Goal: Information Seeking & Learning: Compare options

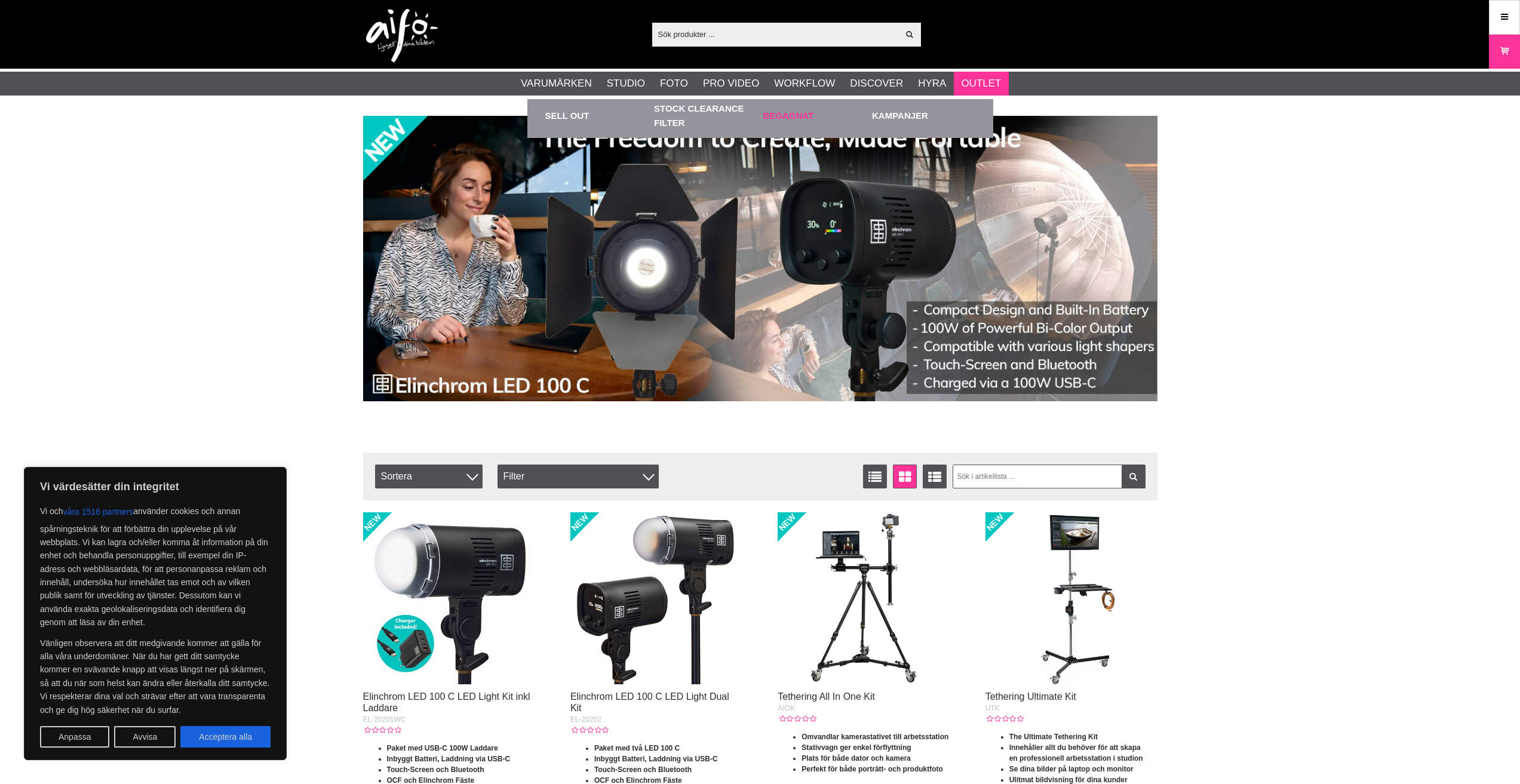
click at [791, 115] on link "Begagnat" at bounding box center [815, 115] width 103 height 33
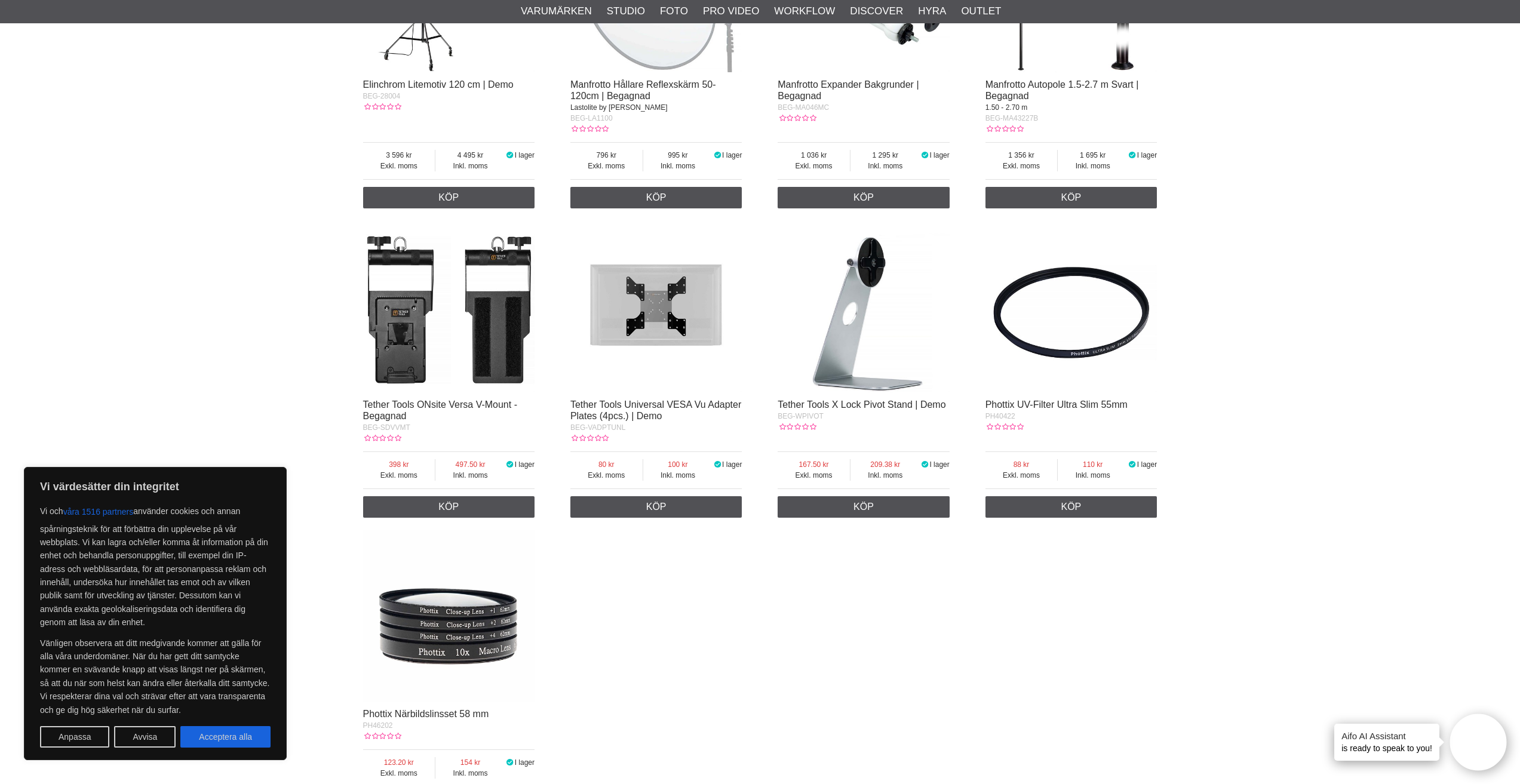
scroll to position [1434, 0]
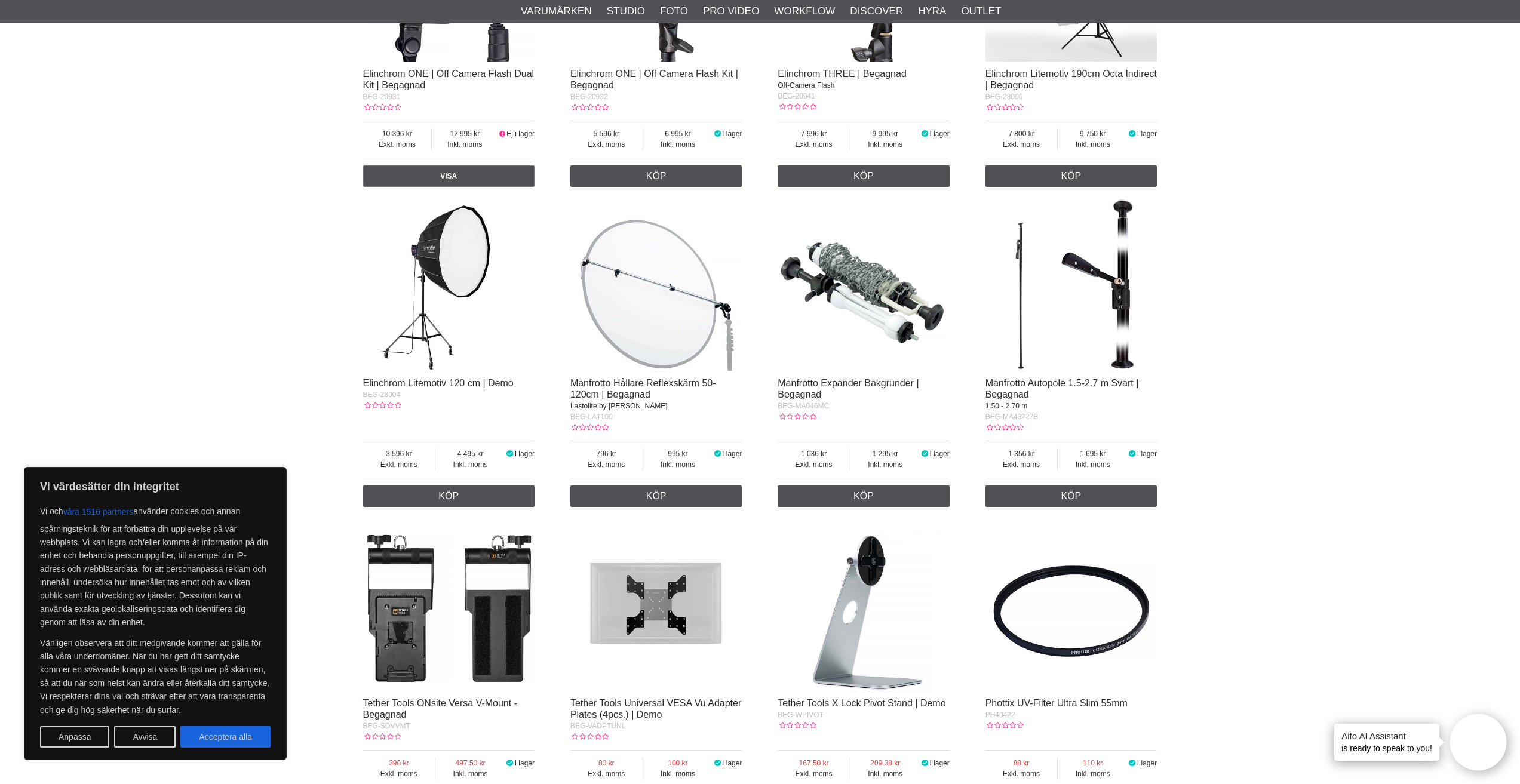
click at [721, 306] on img at bounding box center [656, 285] width 172 height 172
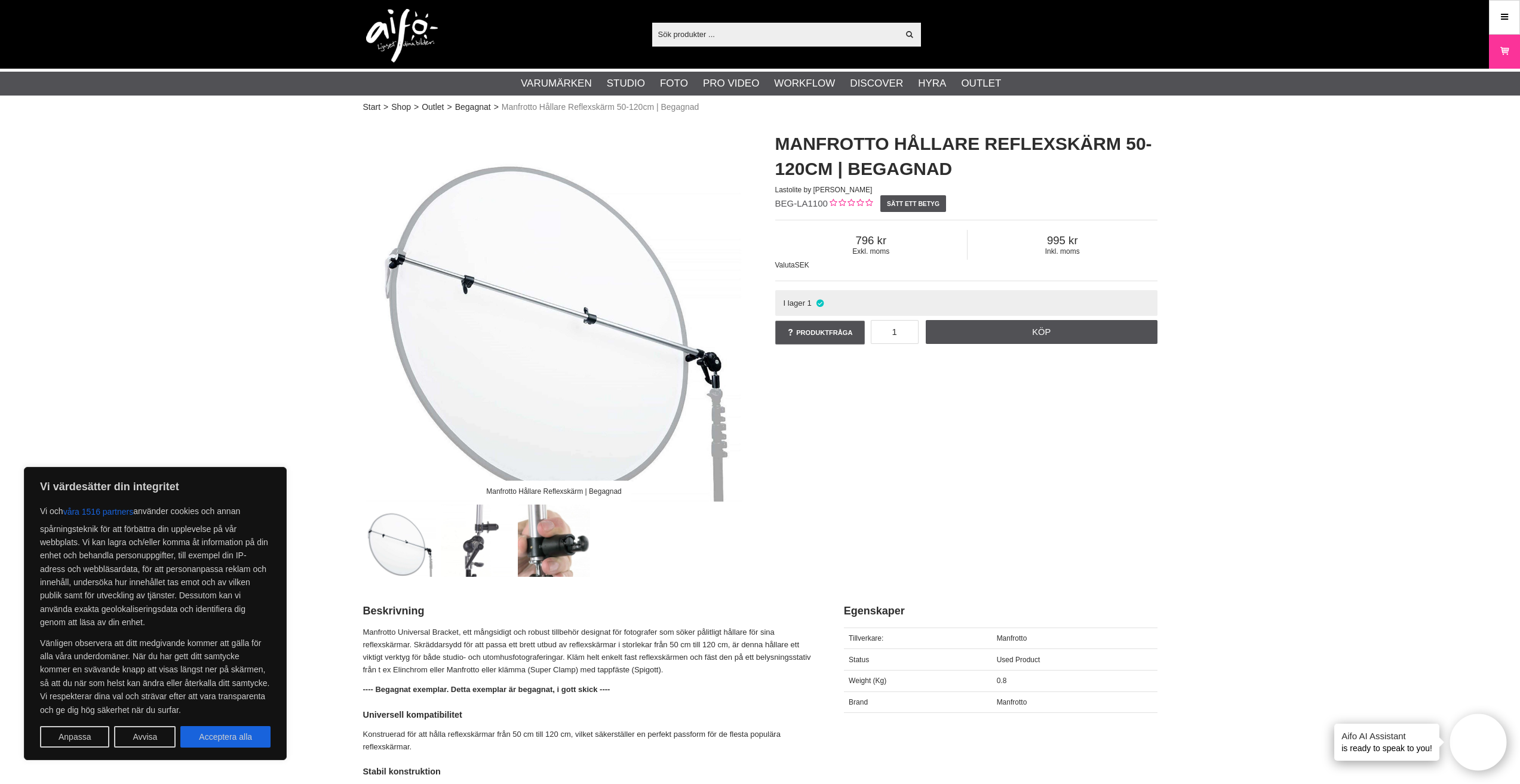
click at [395, 262] on img at bounding box center [554, 310] width 382 height 382
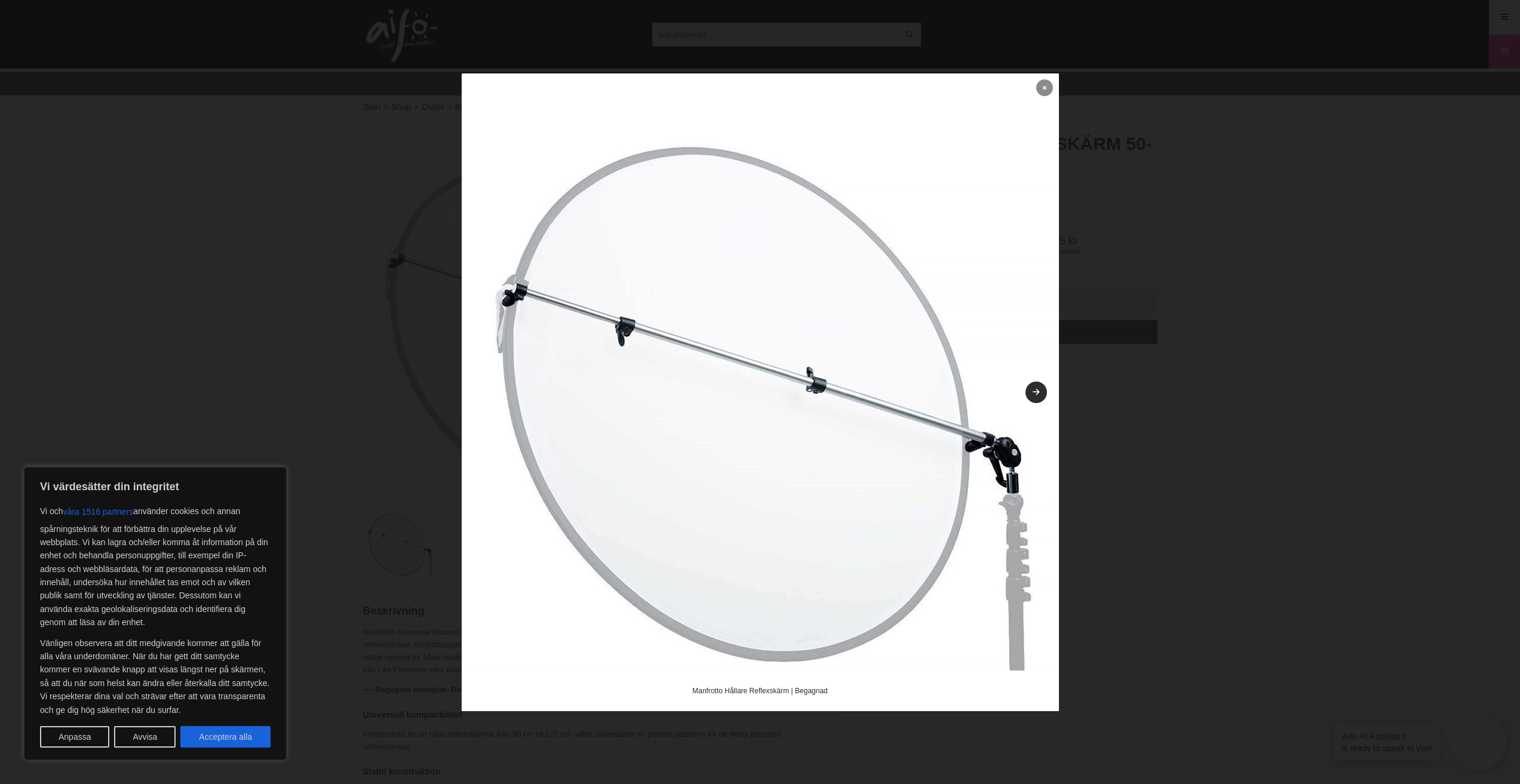
click at [1043, 86] on icon at bounding box center [1045, 87] width 4 height 7
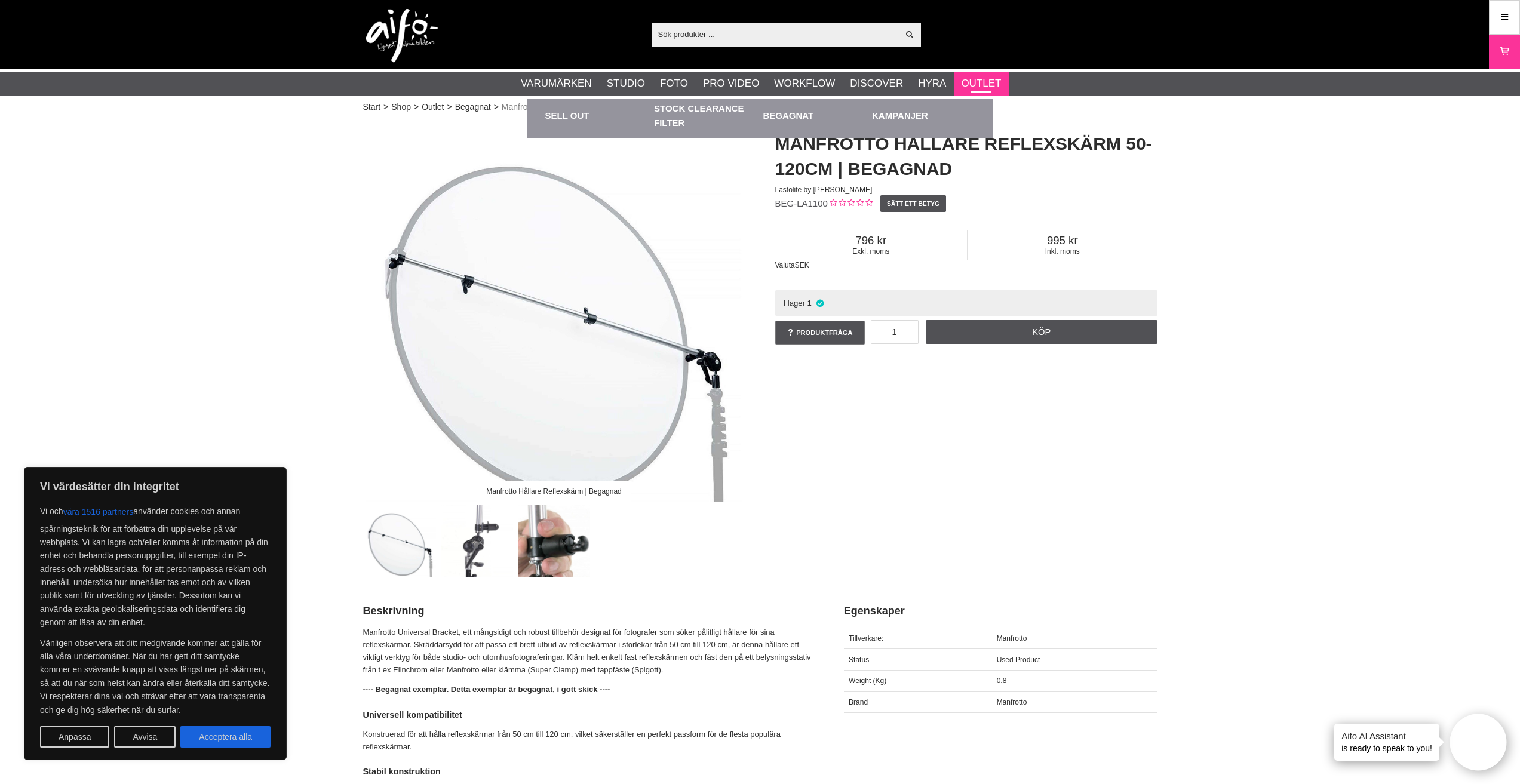
click at [986, 80] on link "Outlet" at bounding box center [981, 83] width 40 height 16
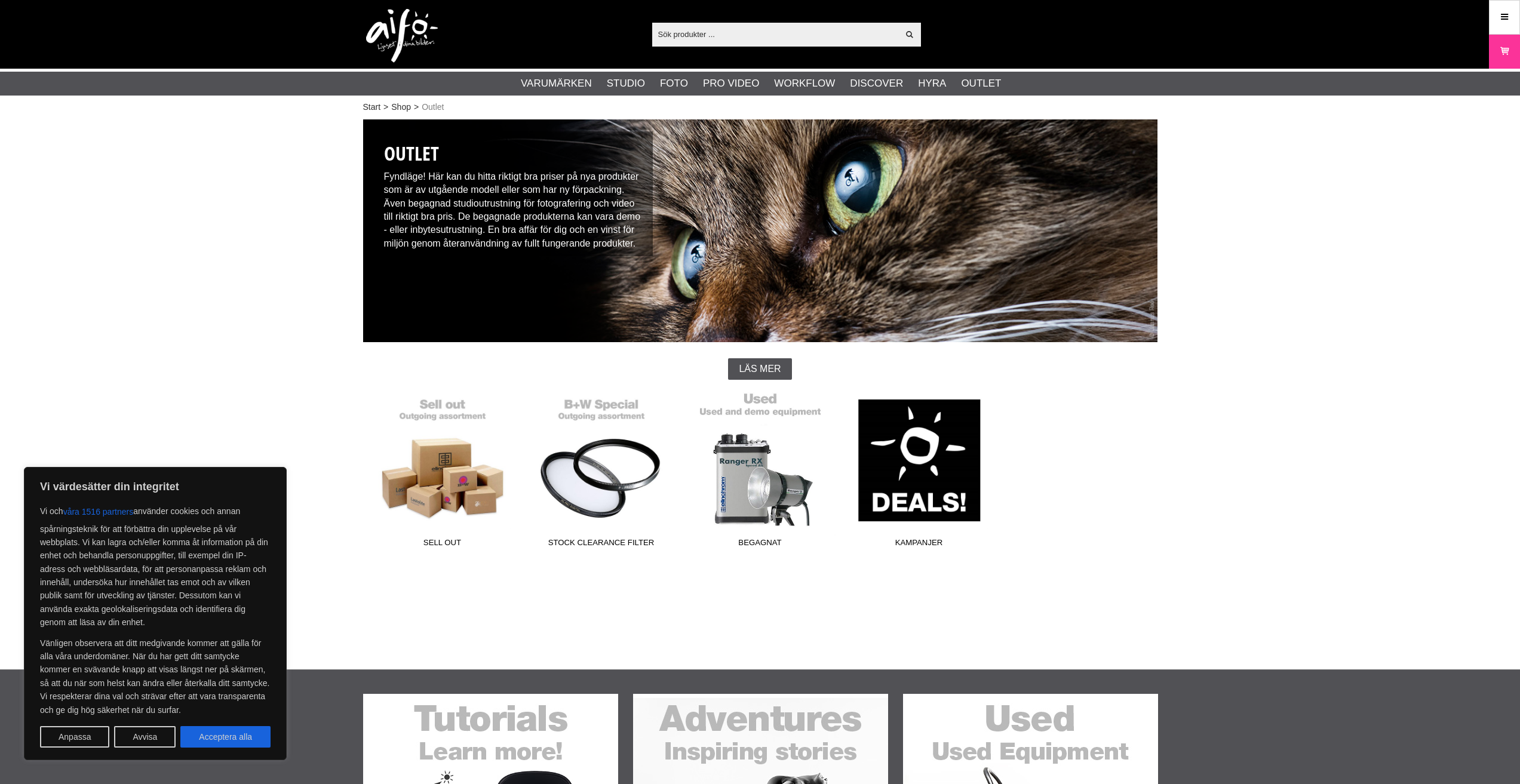
click at [723, 486] on link "Begagnat" at bounding box center [760, 472] width 159 height 161
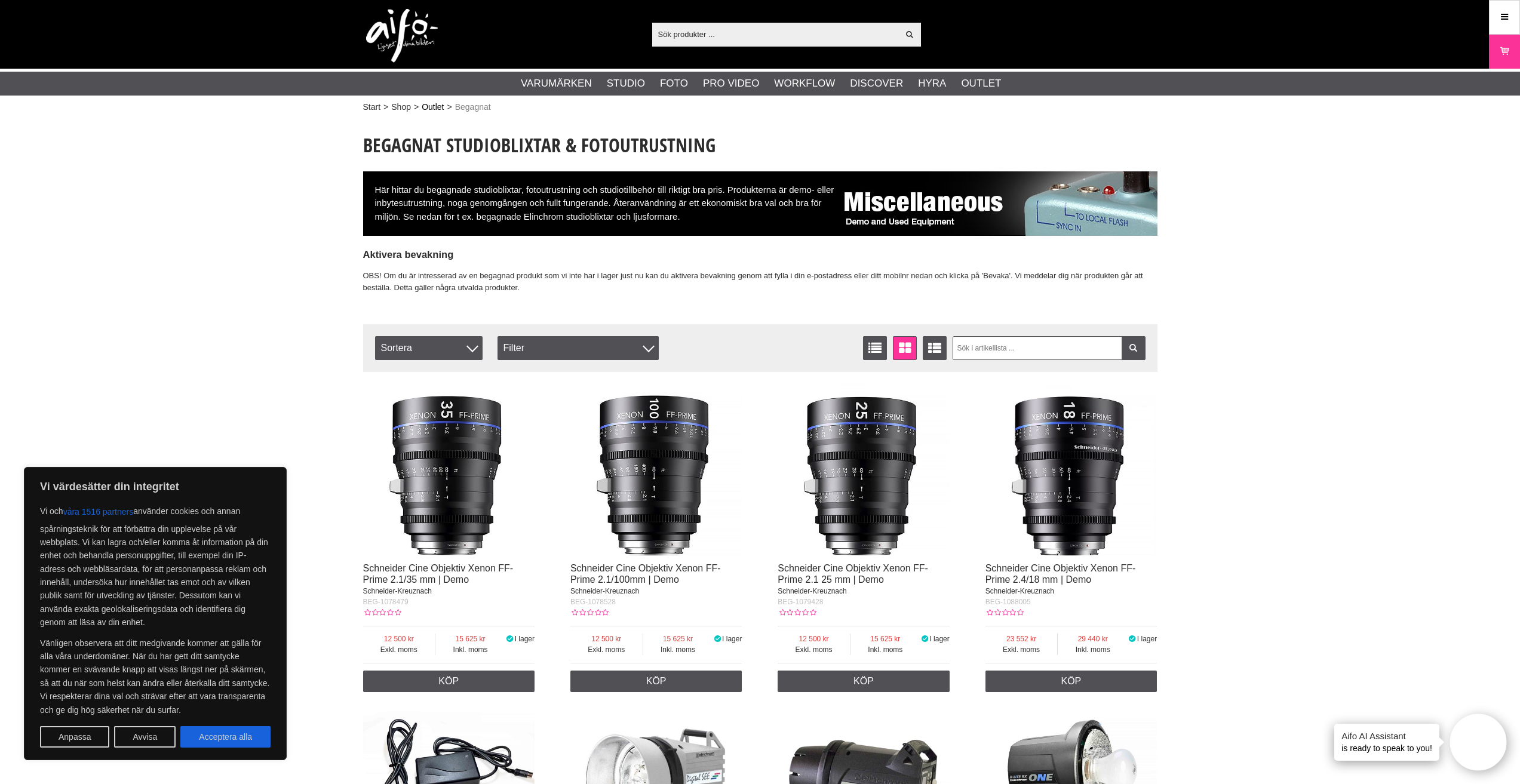
click at [438, 104] on link "Outlet" at bounding box center [432, 107] width 22 height 13
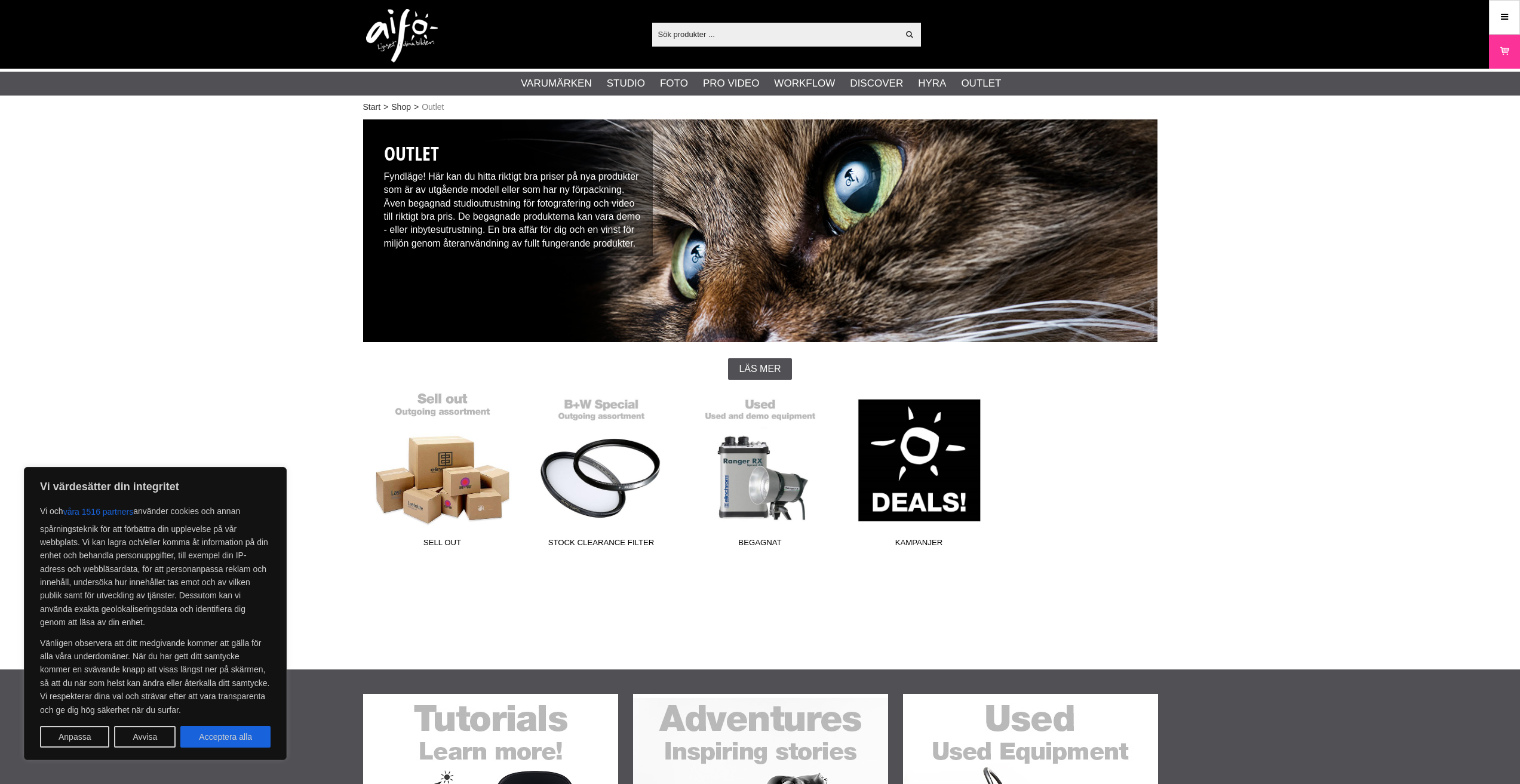
click at [469, 476] on link "Sell out" at bounding box center [442, 472] width 159 height 161
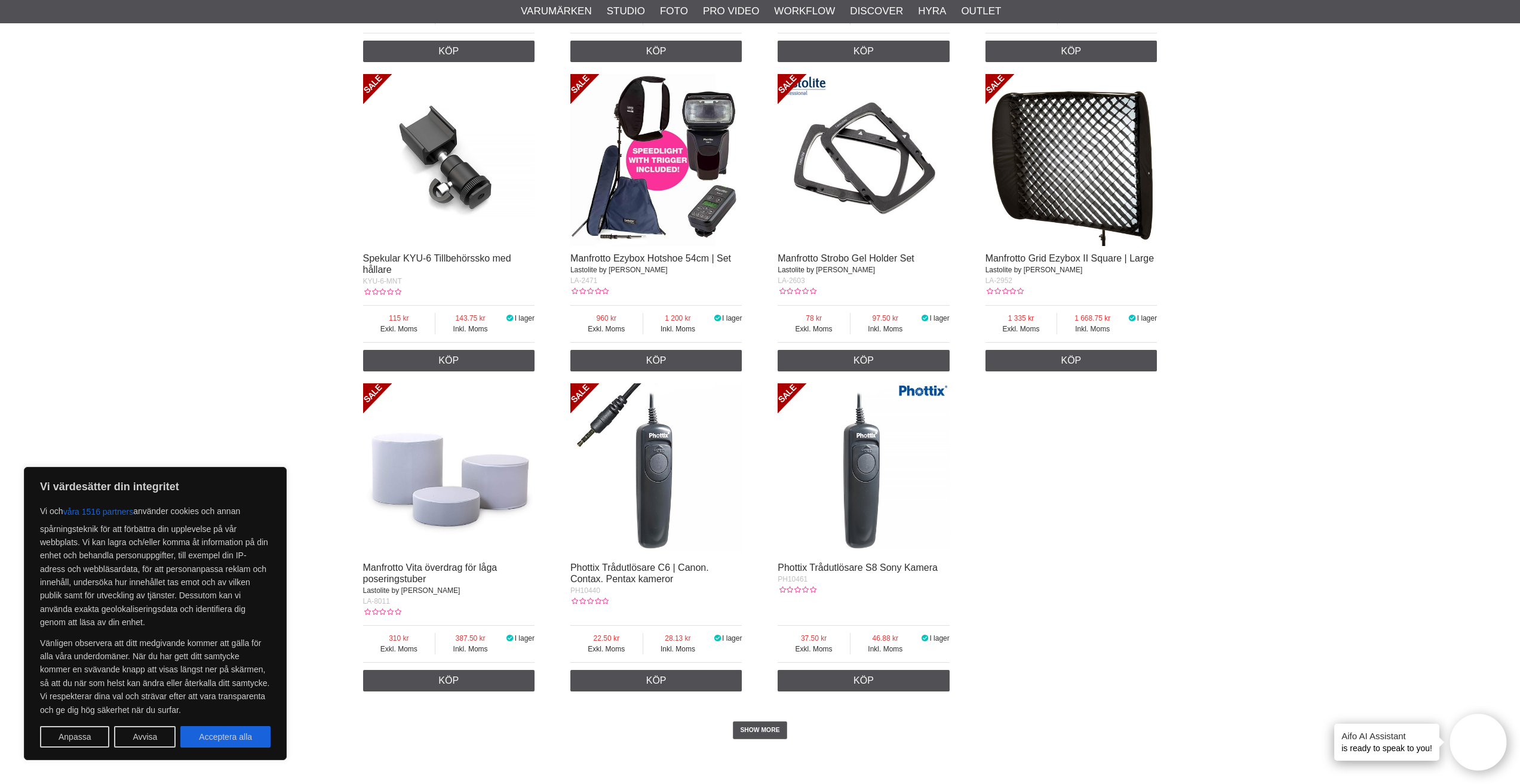
scroll to position [1851, 0]
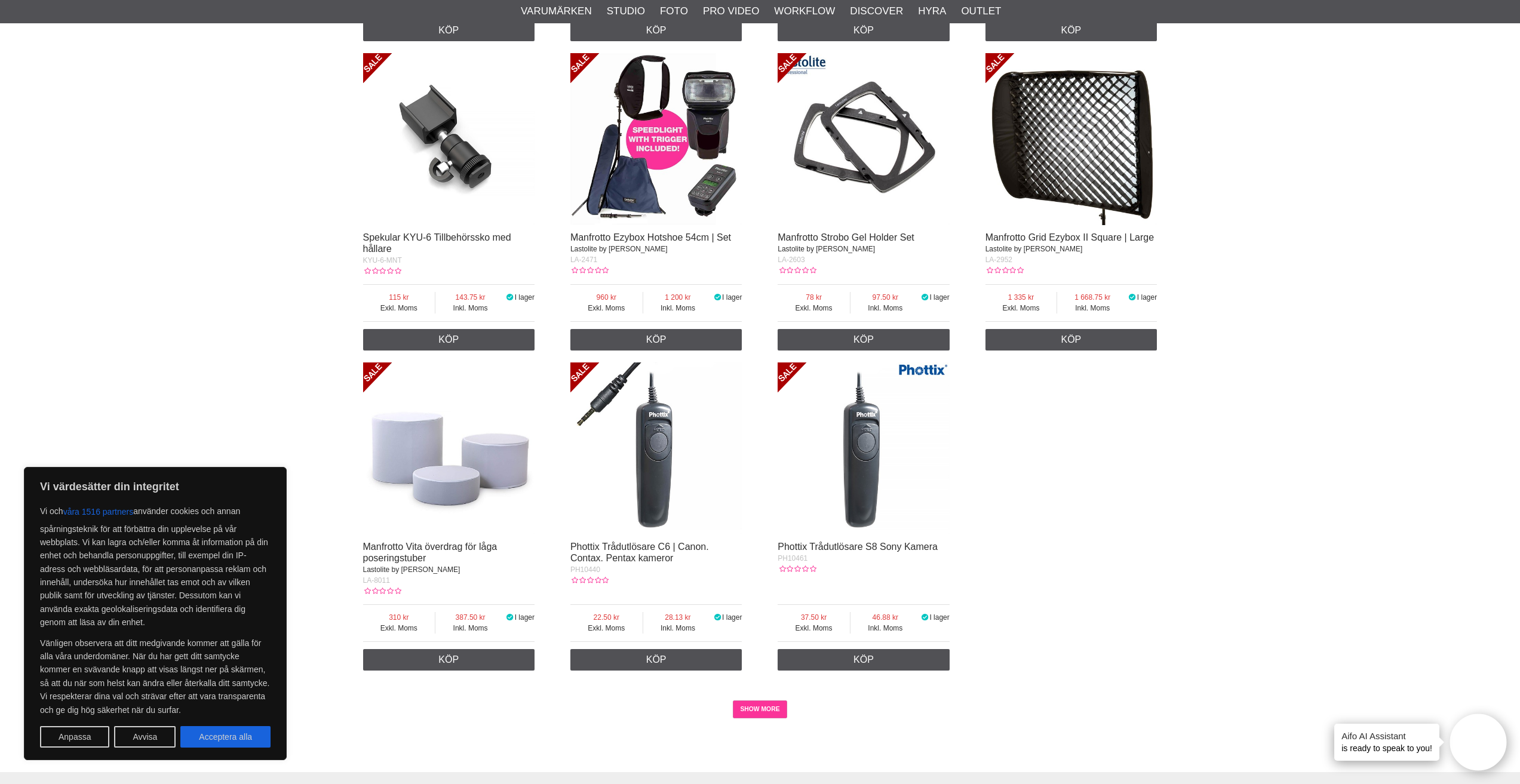
click at [745, 701] on link "SHOW MORE" at bounding box center [760, 710] width 55 height 18
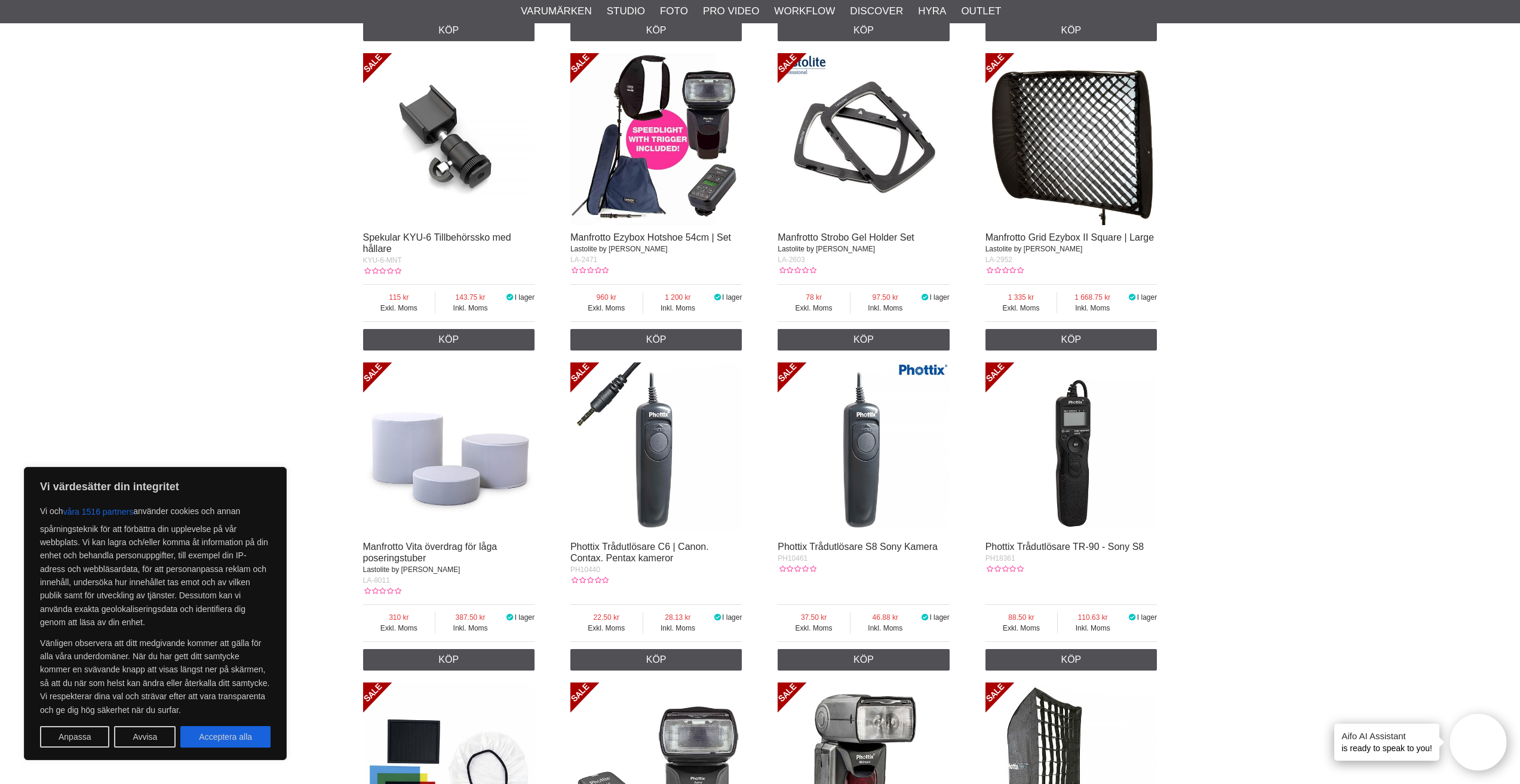
scroll to position [1637, 0]
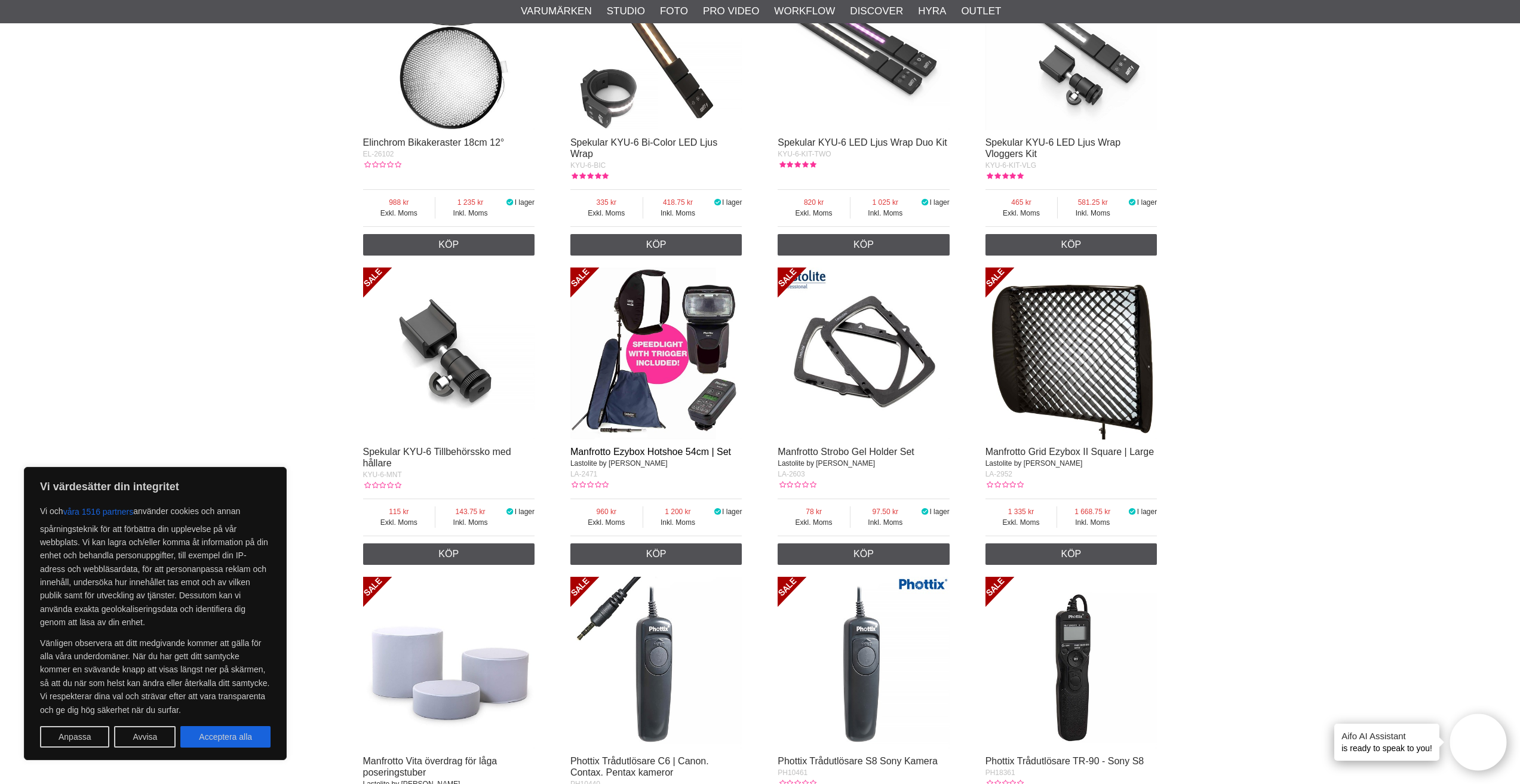
click at [636, 447] on link "Manfrotto Ezybox Hotshoe 54cm | Set" at bounding box center [651, 451] width 161 height 10
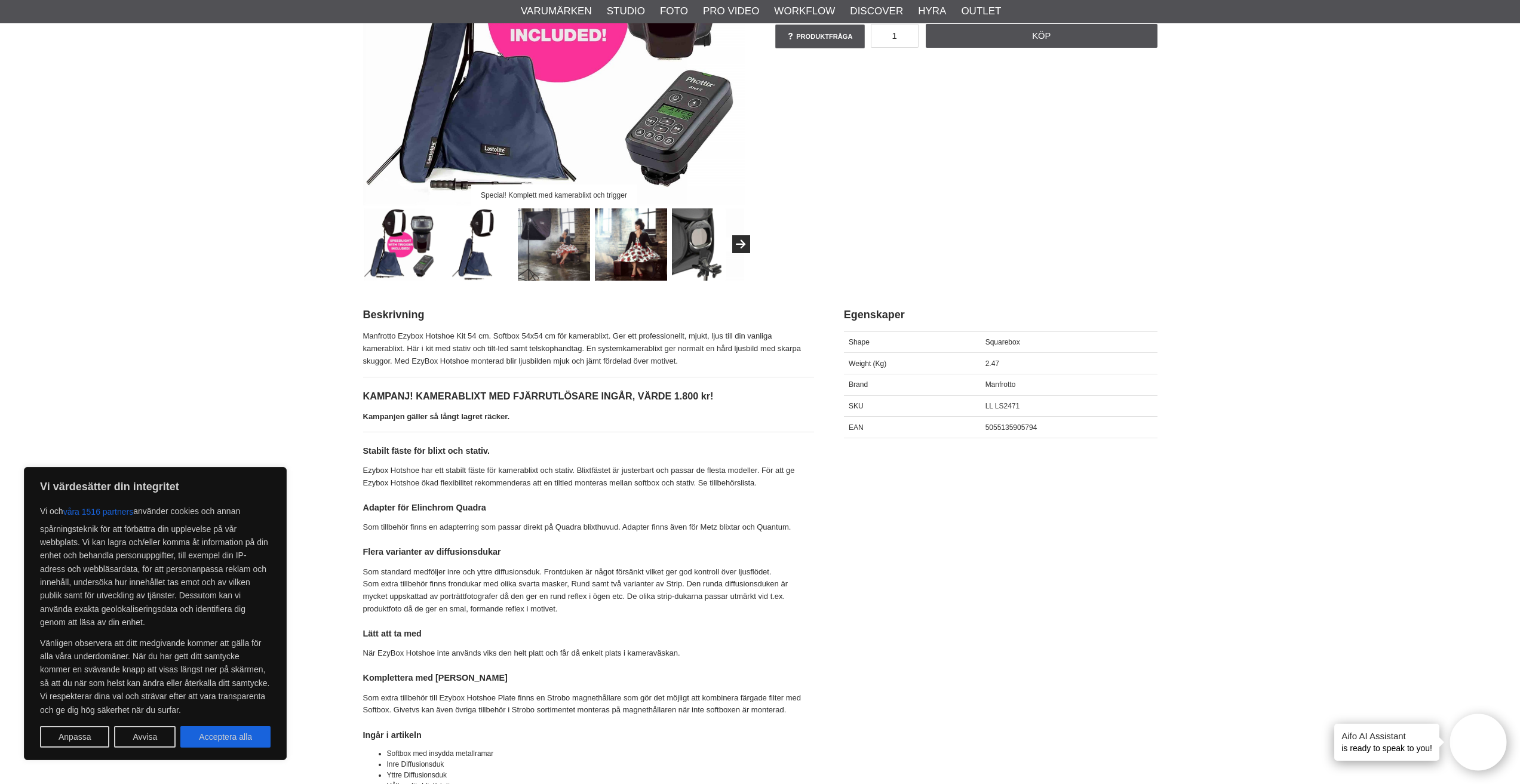
scroll to position [298, 0]
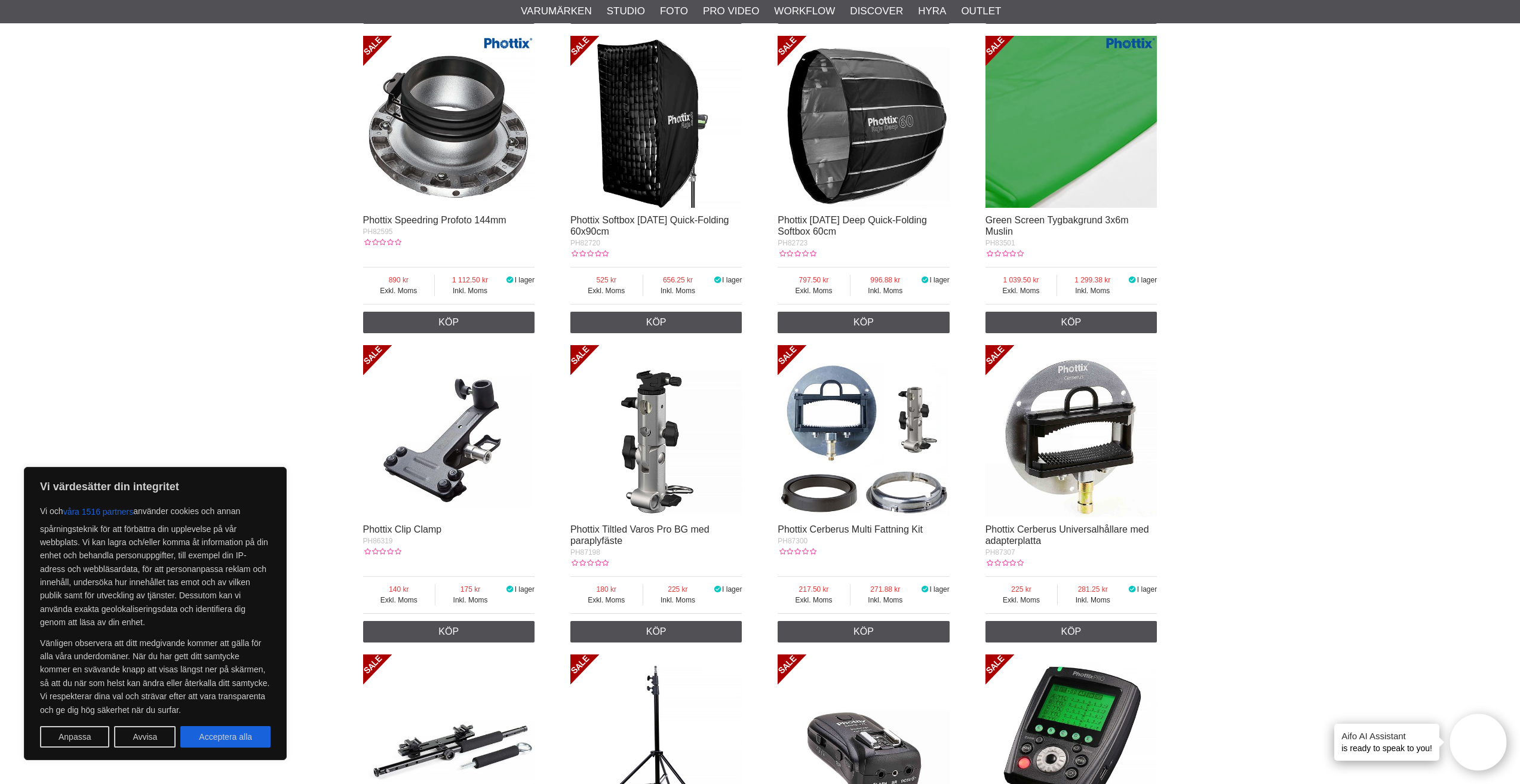
scroll to position [2867, 0]
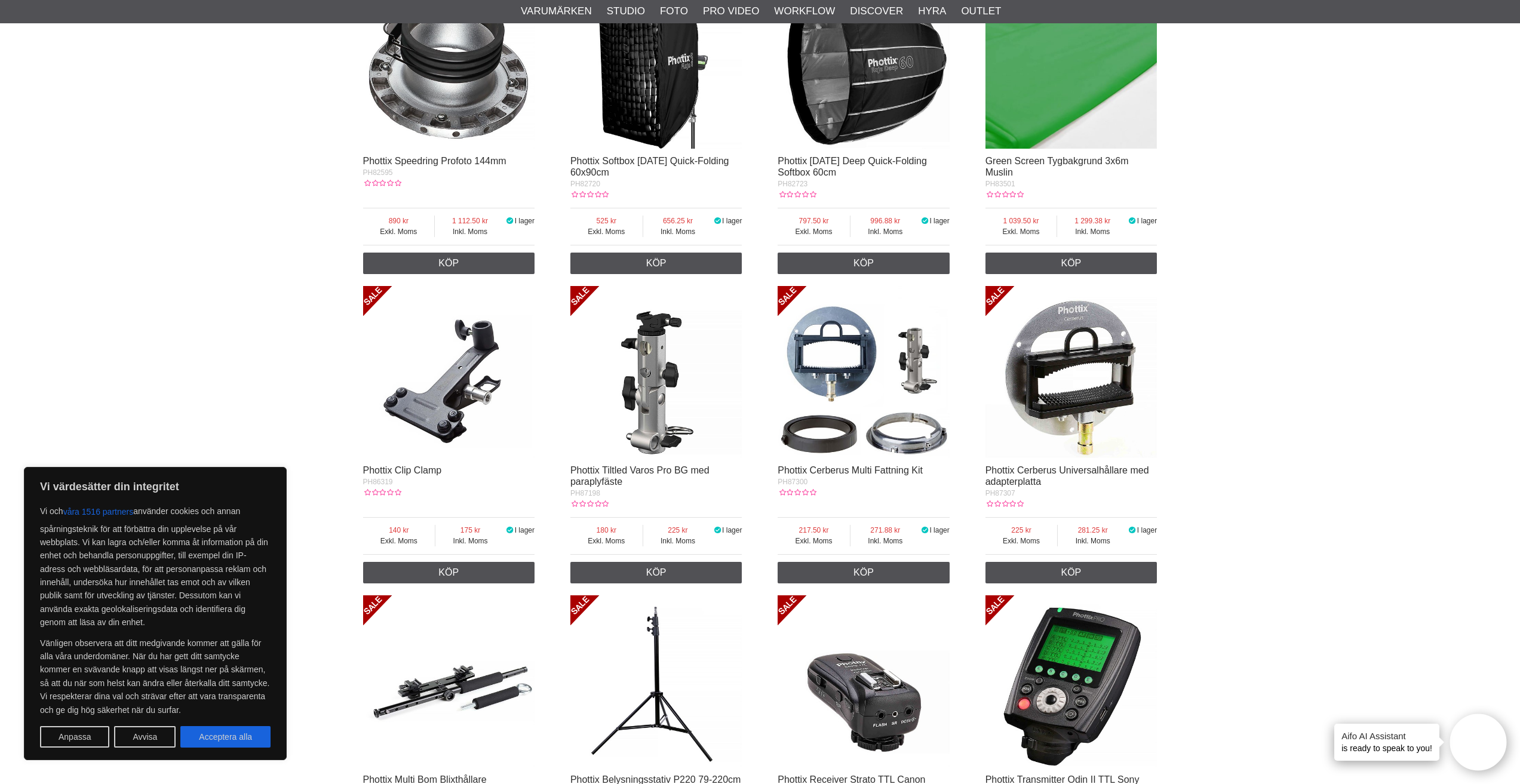
click at [819, 438] on img at bounding box center [863, 372] width 172 height 172
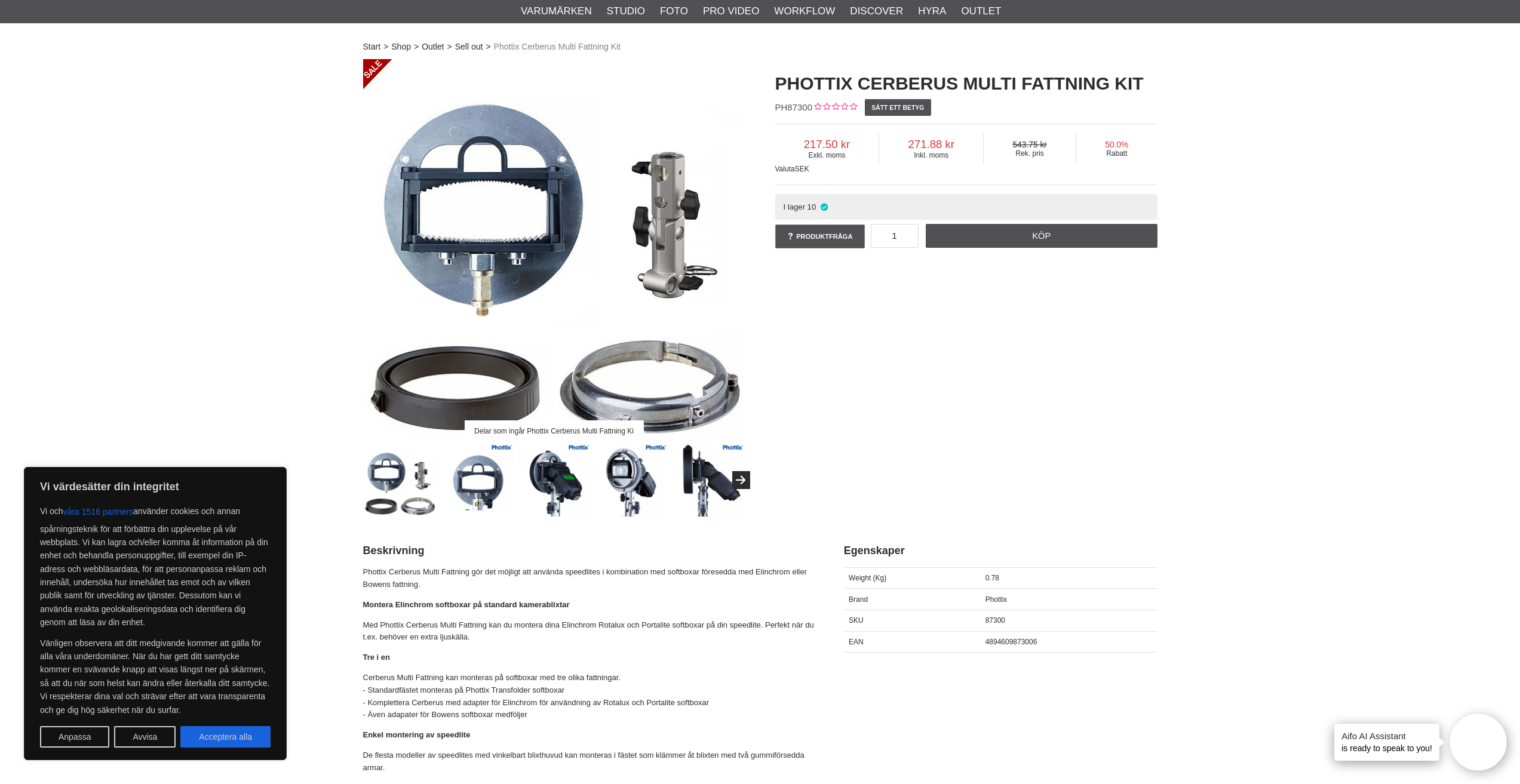
scroll to position [59, 0]
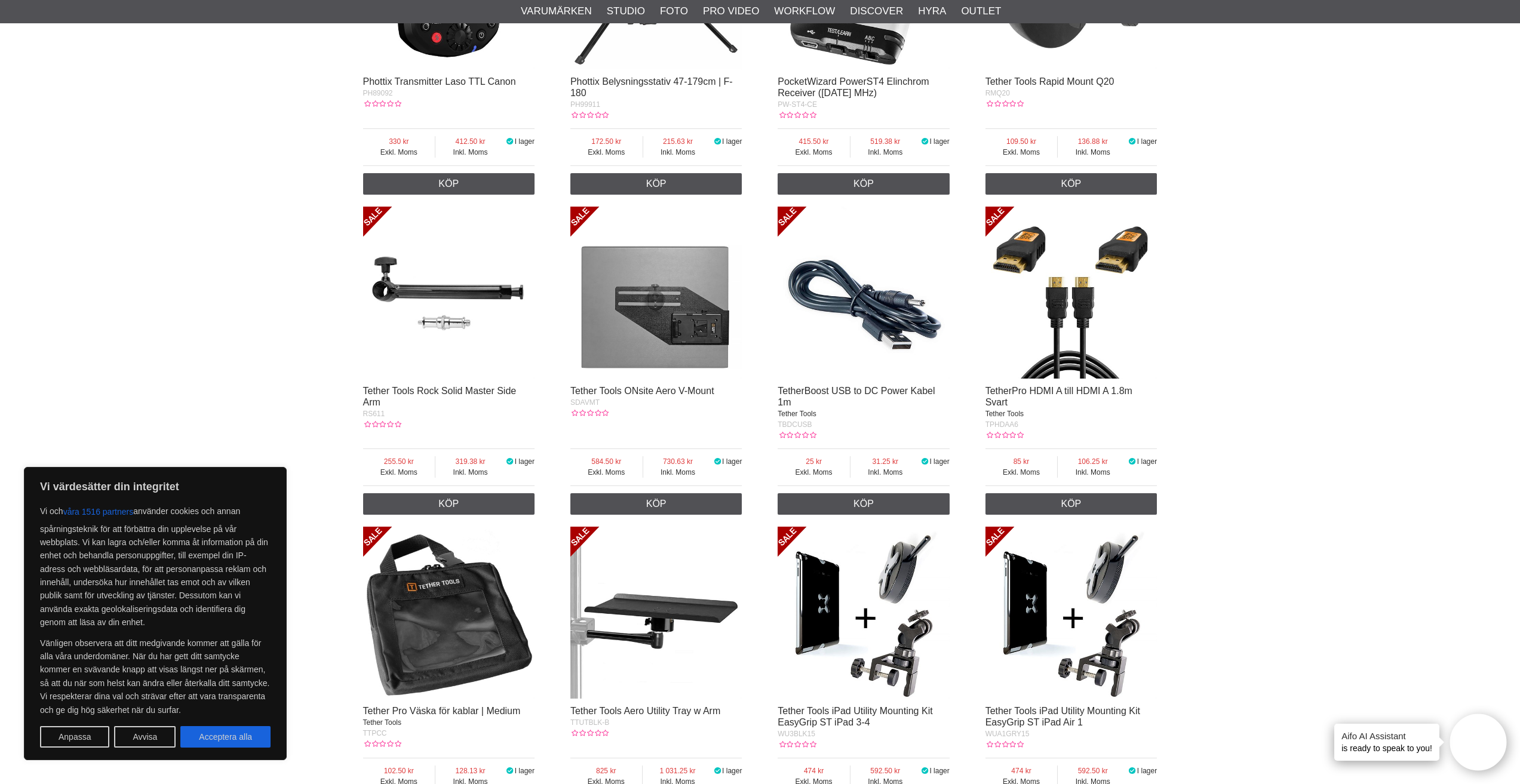
scroll to position [3882, 0]
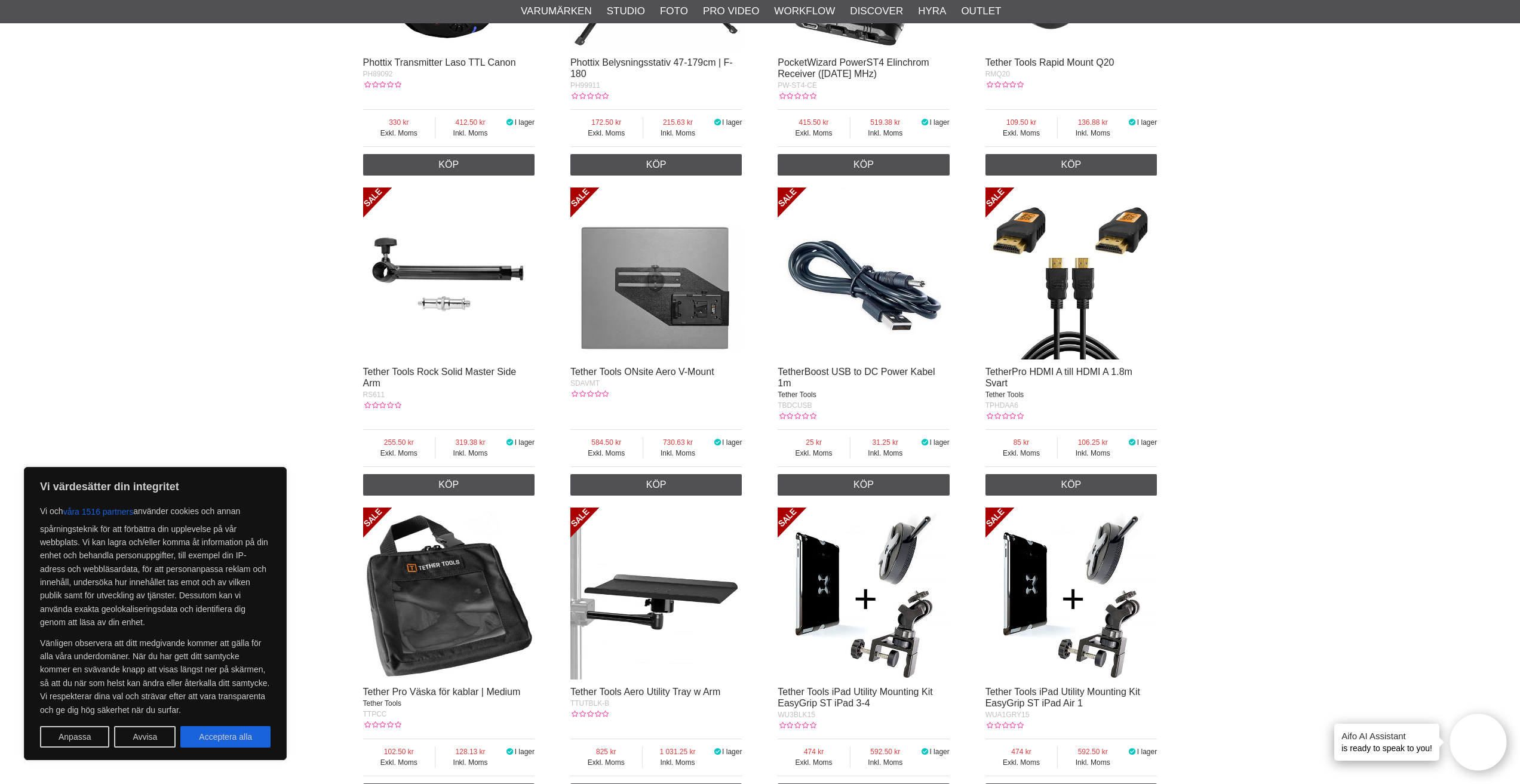
click at [471, 265] on img at bounding box center [449, 273] width 172 height 172
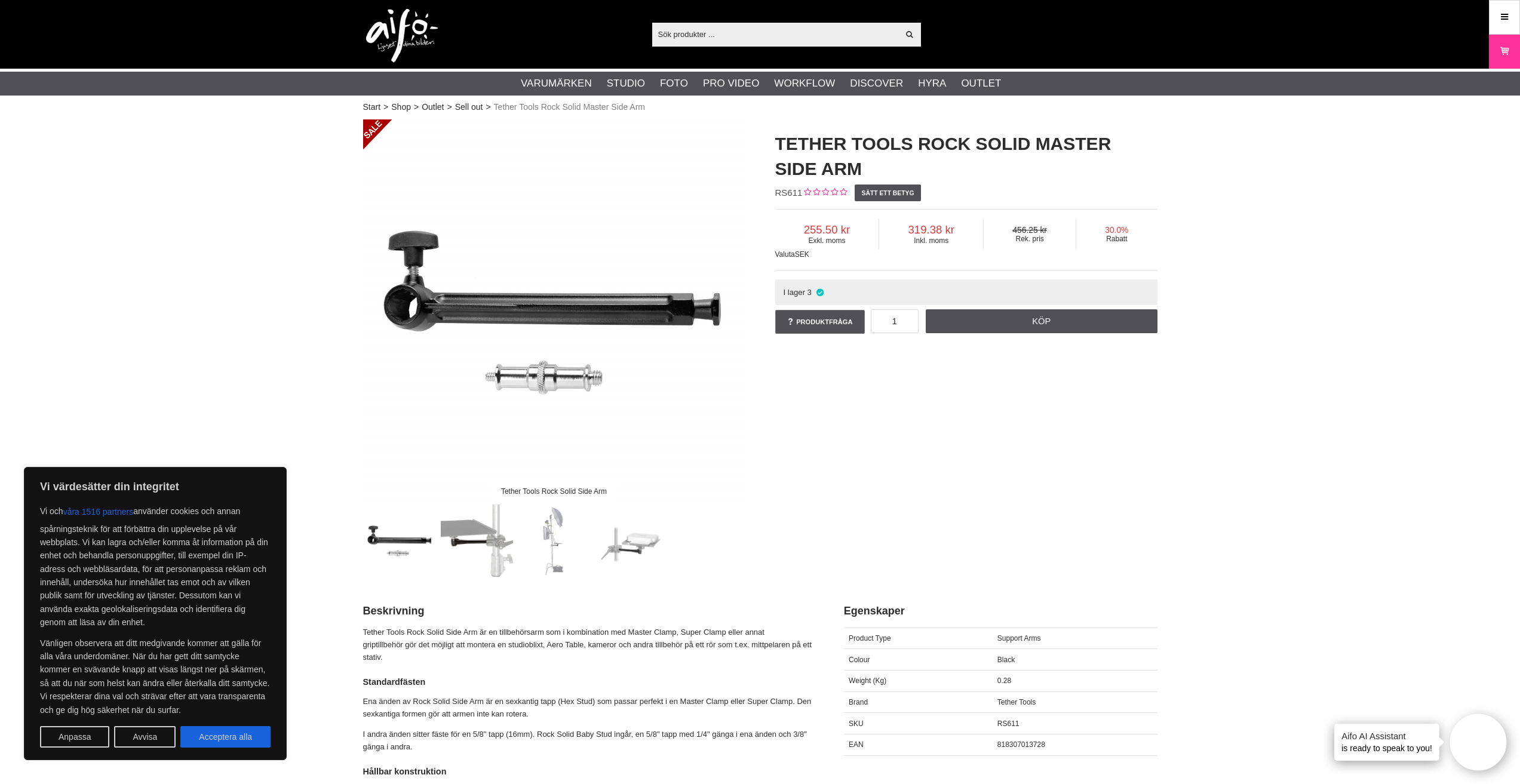
click at [494, 538] on img at bounding box center [477, 541] width 72 height 72
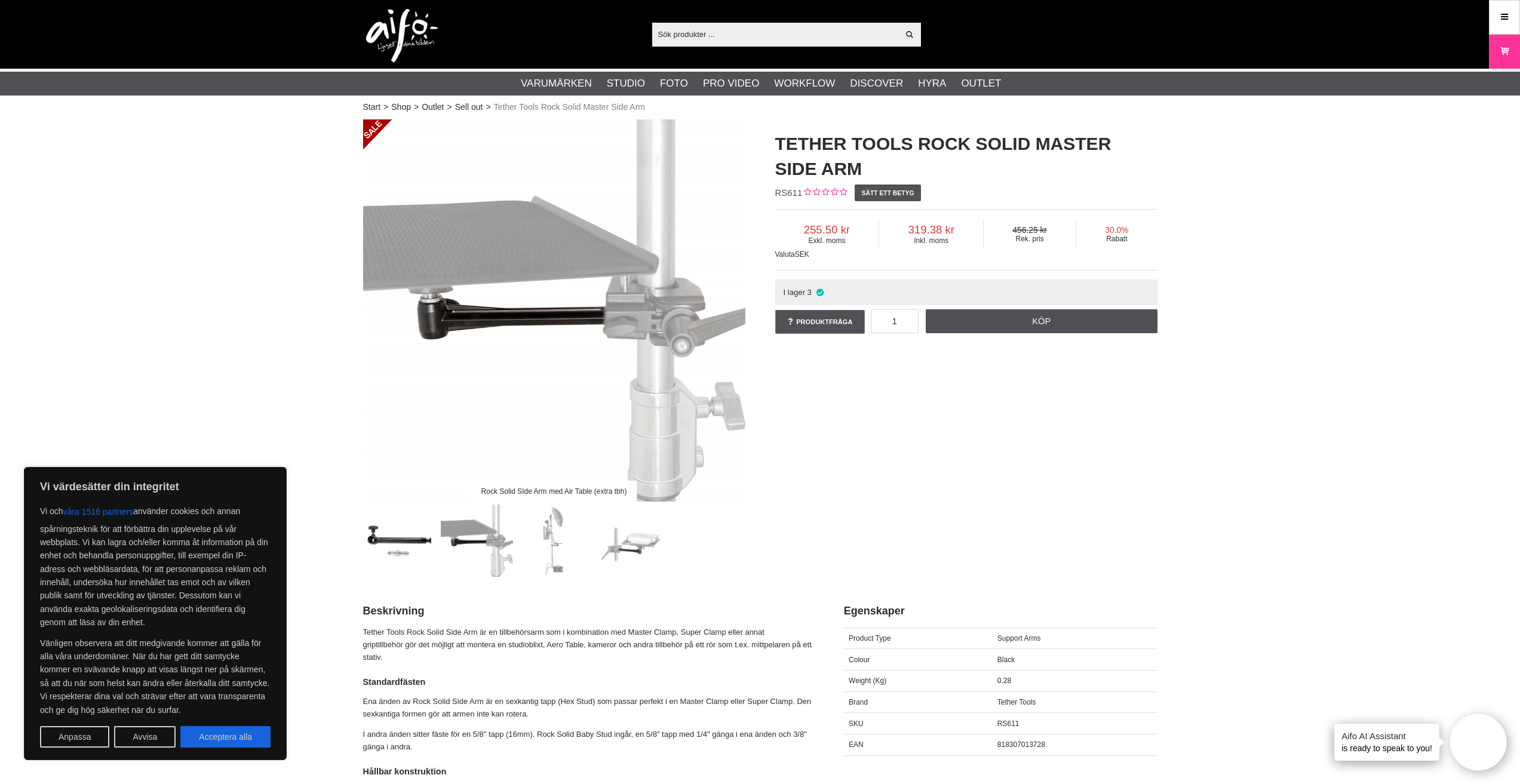
click at [556, 537] on img at bounding box center [554, 541] width 72 height 72
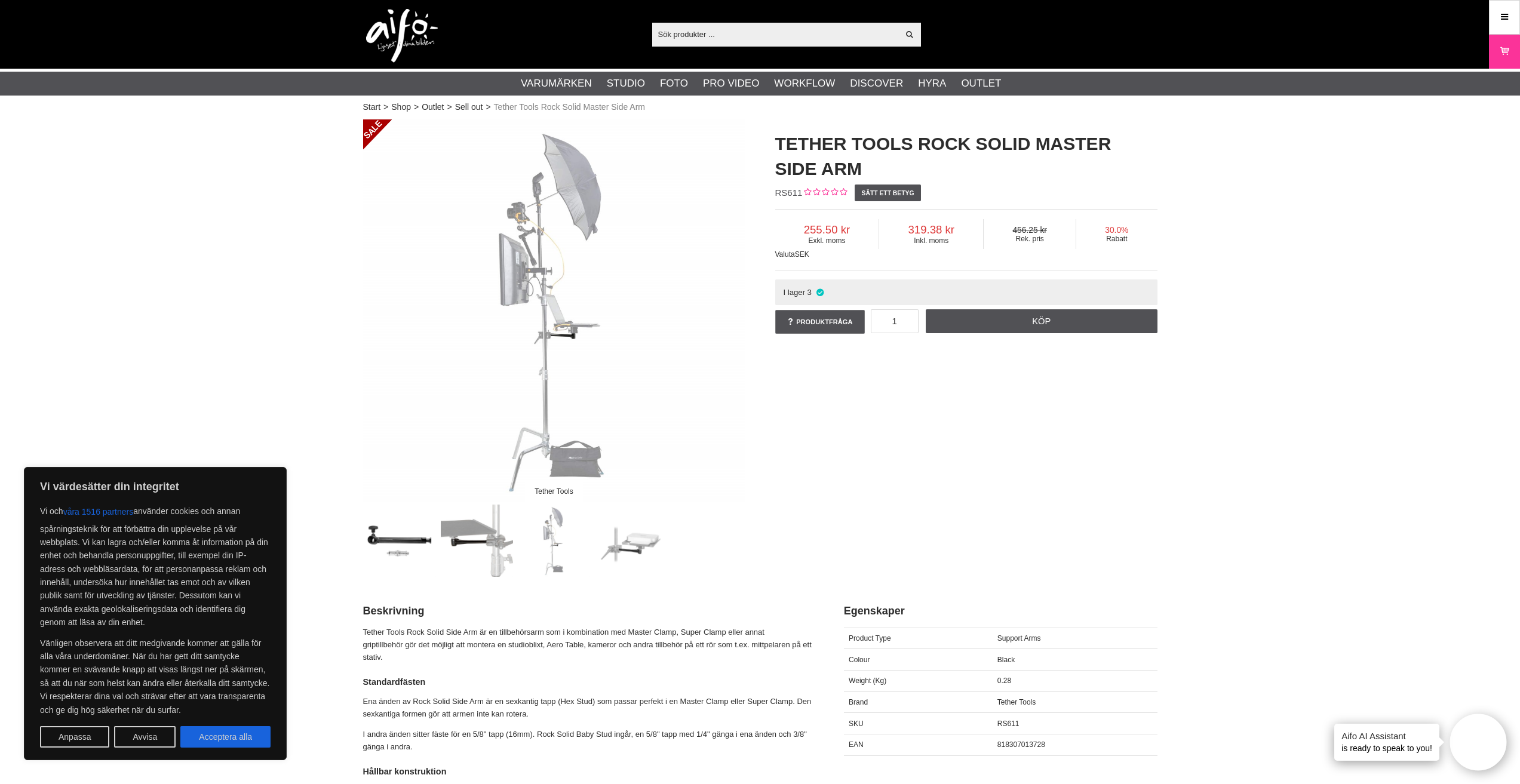
click at [627, 536] on img at bounding box center [631, 541] width 72 height 72
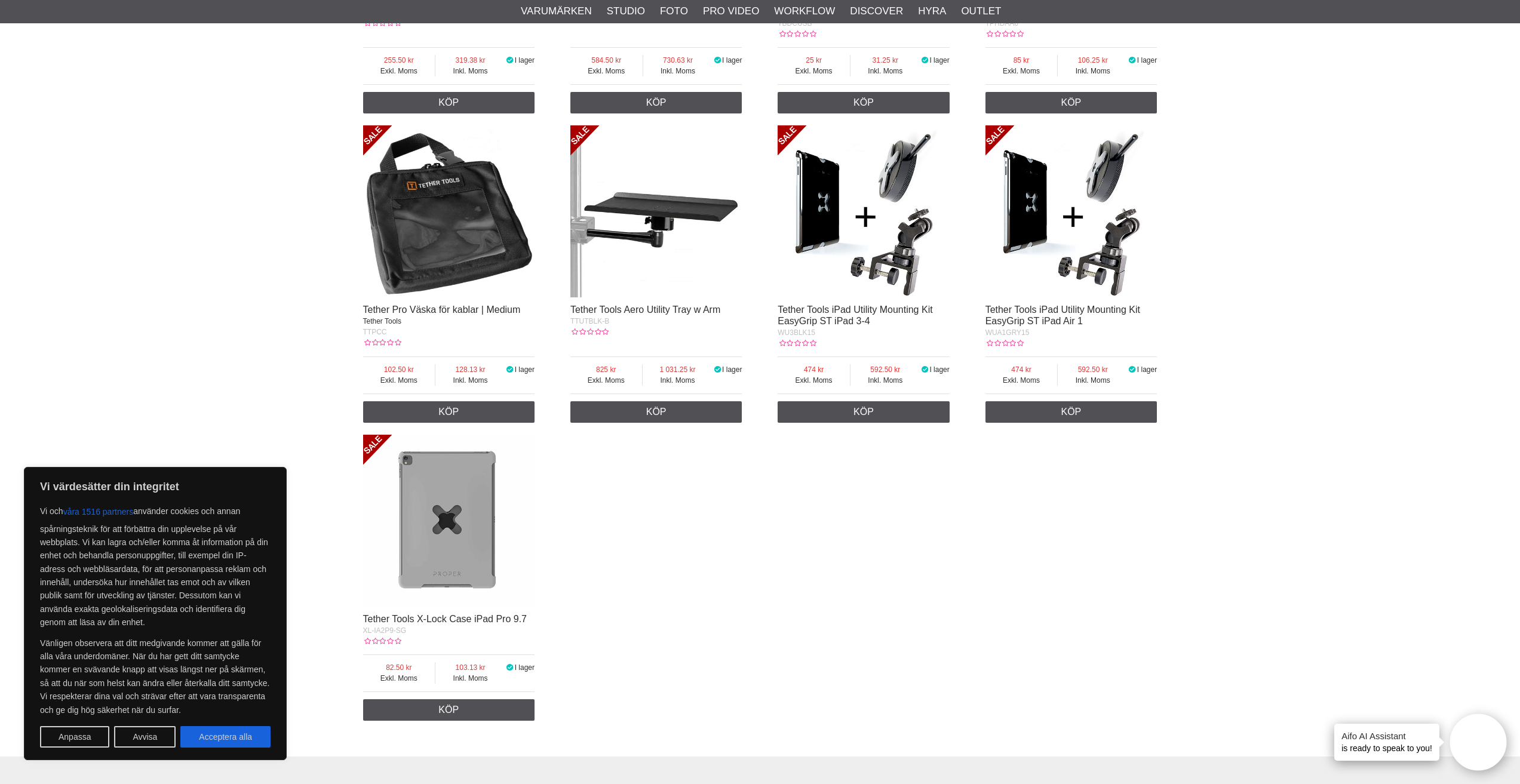
scroll to position [4420, 0]
